Goal: Find specific page/section: Find specific page/section

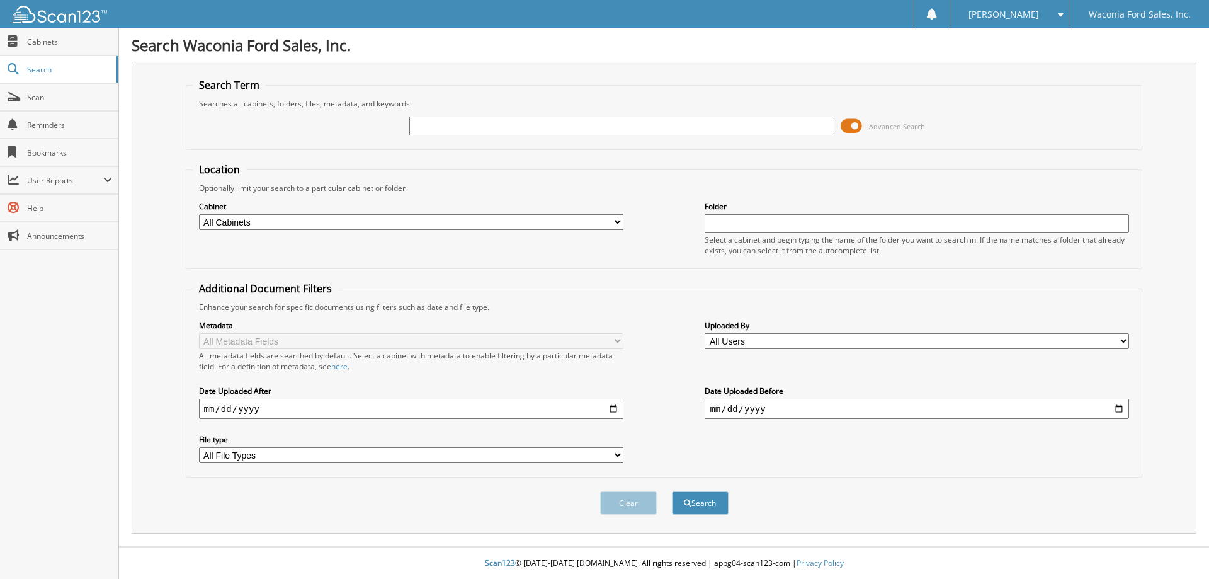
click at [858, 132] on span at bounding box center [851, 126] width 21 height 19
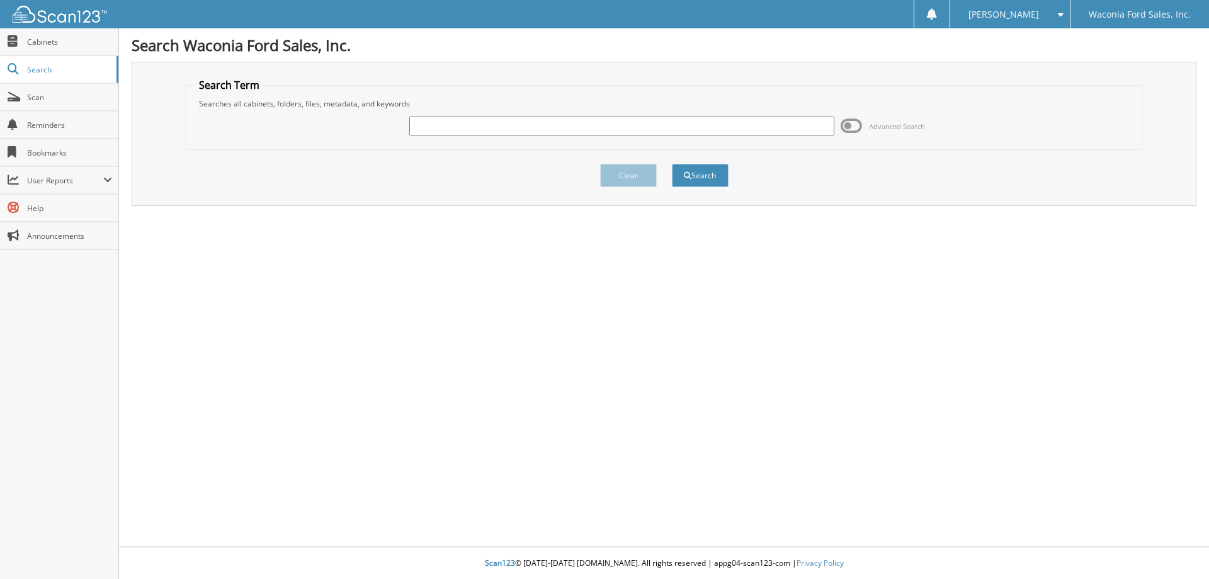
click at [519, 124] on input "text" at bounding box center [621, 126] width 424 height 19
type input "94453"
click at [672, 164] on button "Search" at bounding box center [700, 175] width 57 height 23
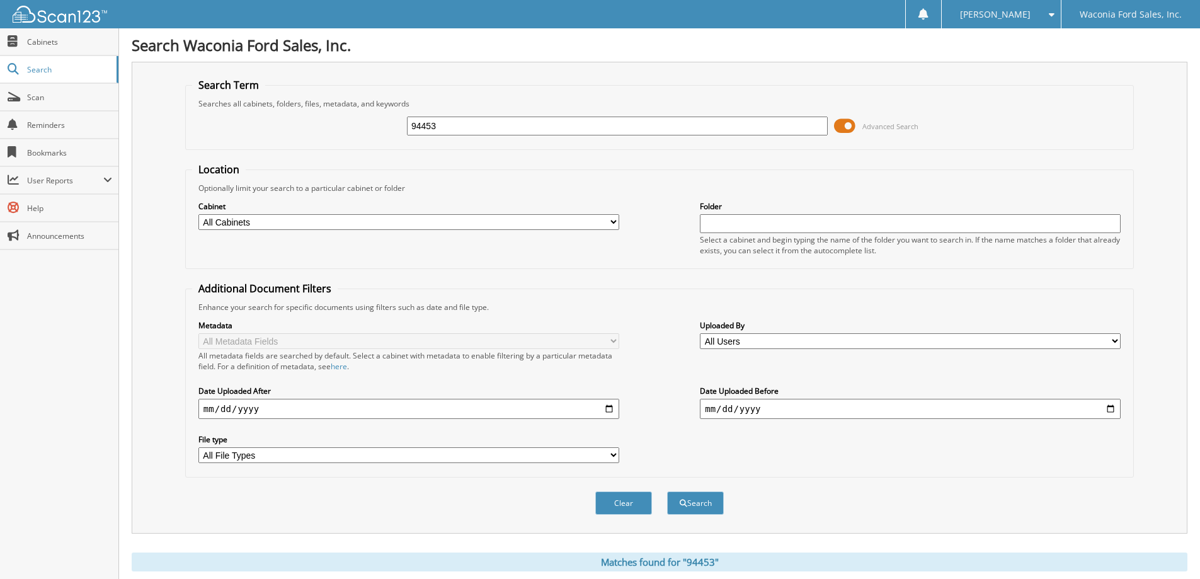
click at [849, 121] on span at bounding box center [844, 126] width 21 height 19
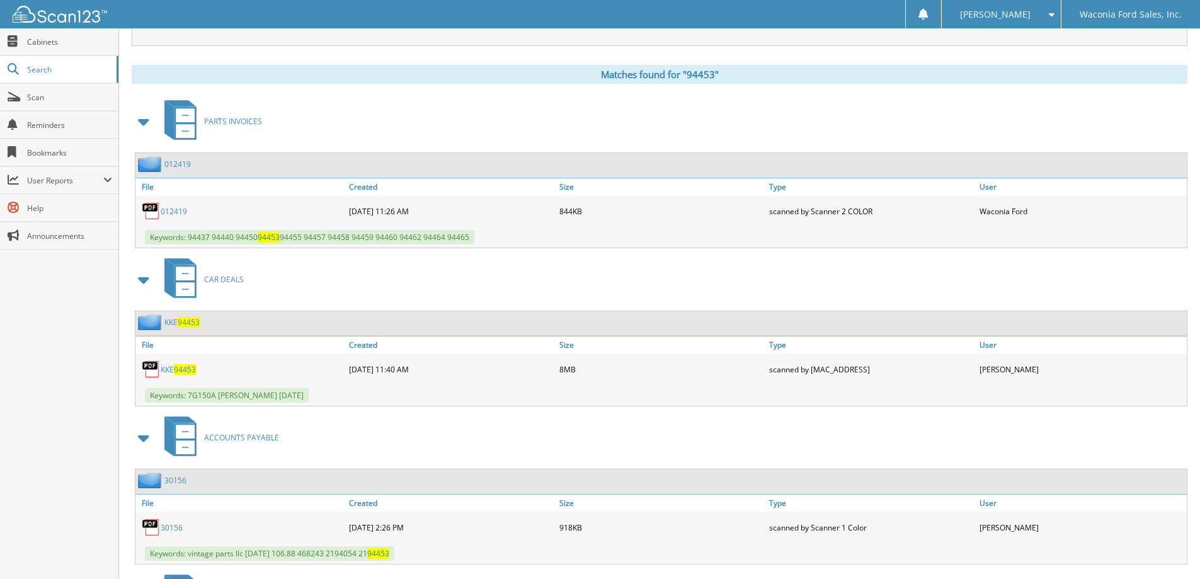
scroll to position [132, 0]
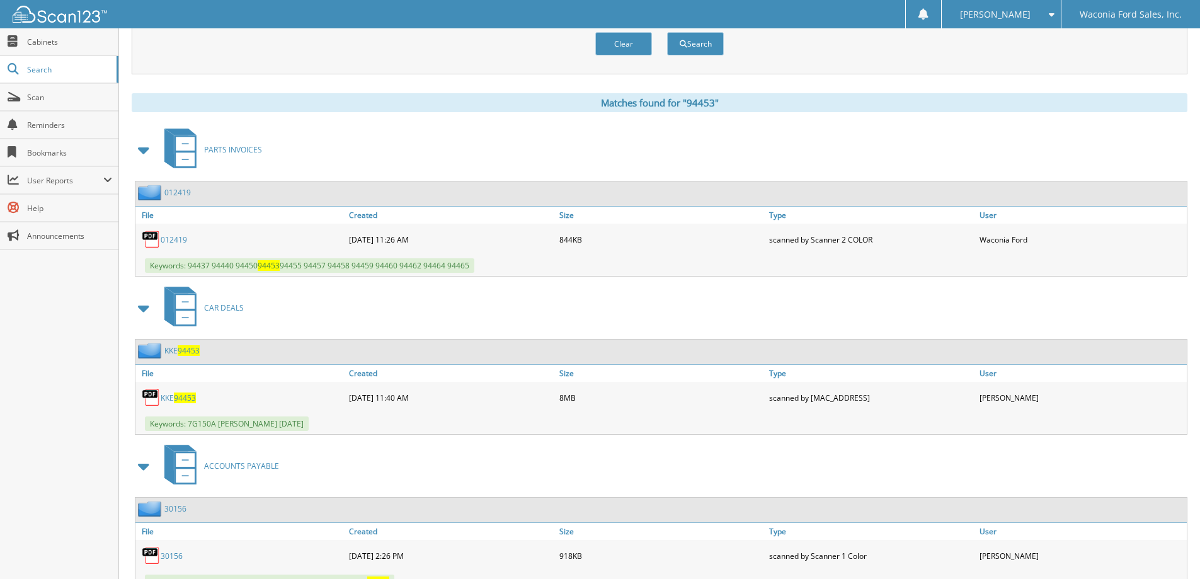
click at [173, 390] on div "KKE 94453" at bounding box center [240, 397] width 210 height 25
click at [174, 400] on span "94453" at bounding box center [185, 397] width 22 height 11
